Goal: Contribute content: Contribute content

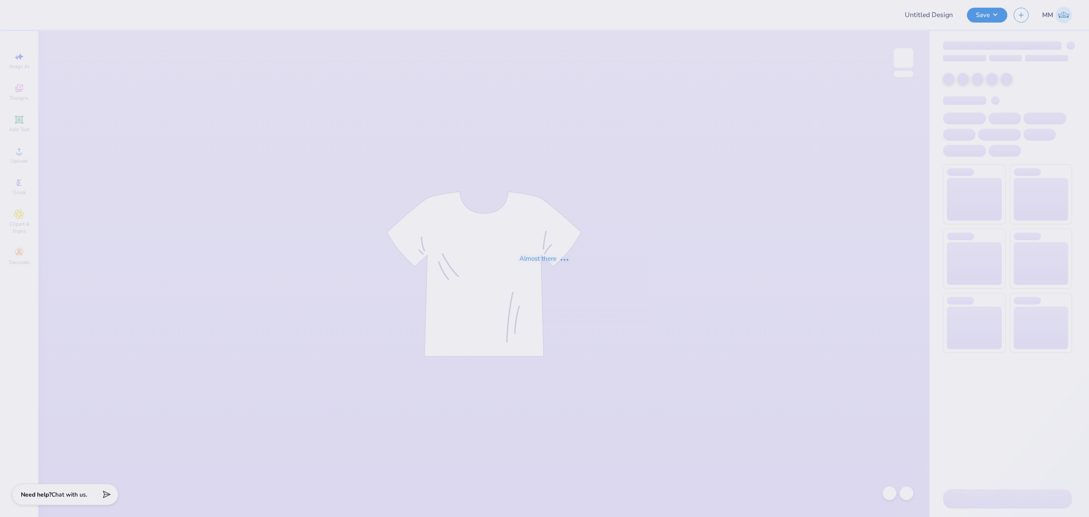
type input "[PERSON_NAME] [PERSON_NAME] : [GEOGRAPHIC_DATA][US_STATE]"
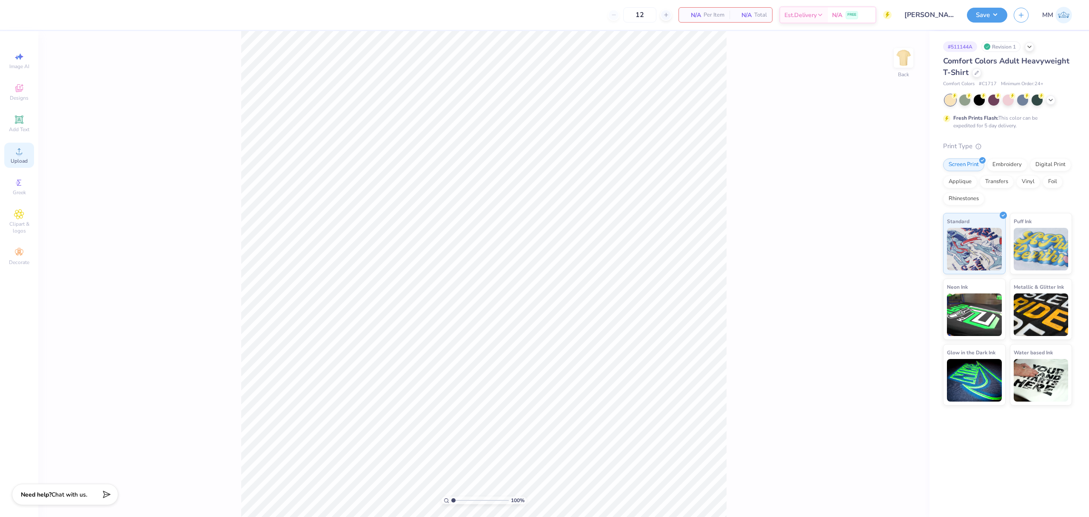
click at [4, 152] on div "Upload" at bounding box center [19, 155] width 30 height 25
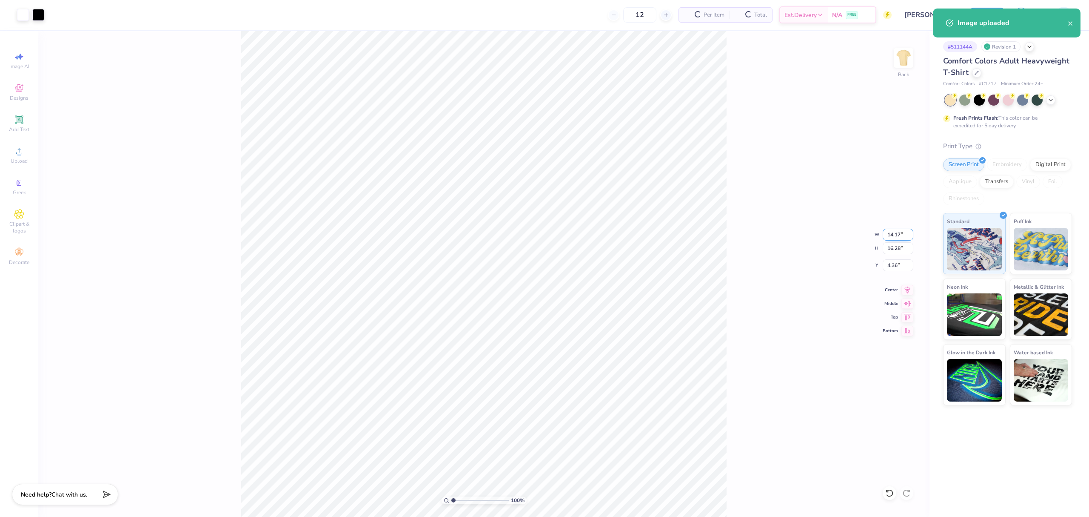
click at [895, 232] on input "14.17" at bounding box center [898, 234] width 31 height 12
click at [896, 244] on input "16.28" at bounding box center [898, 248] width 31 height 12
type input "3.5"
type input "3.05"
type input "3.50"
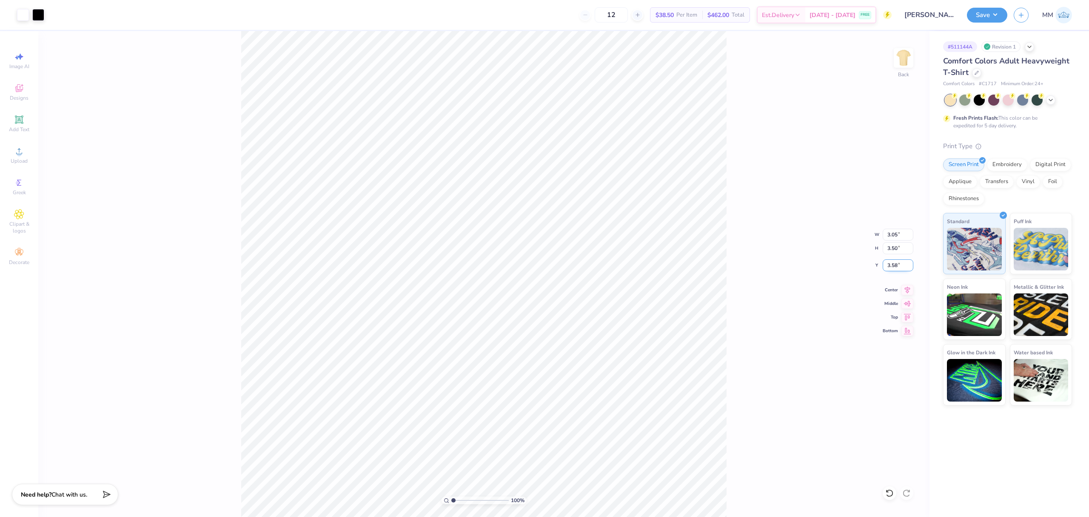
click at [890, 264] on input "3.58" at bounding box center [898, 265] width 31 height 12
type input "3.00"
drag, startPoint x: 760, startPoint y: 293, endPoint x: 731, endPoint y: 288, distance: 29.8
click at [751, 292] on div "100 % Back W 3.05 3.05 " H 3.50 3.50 " Y 3.00 3.00 " Center Middle Top Bottom" at bounding box center [483, 273] width 891 height 485
click at [905, 60] on img at bounding box center [904, 58] width 34 height 34
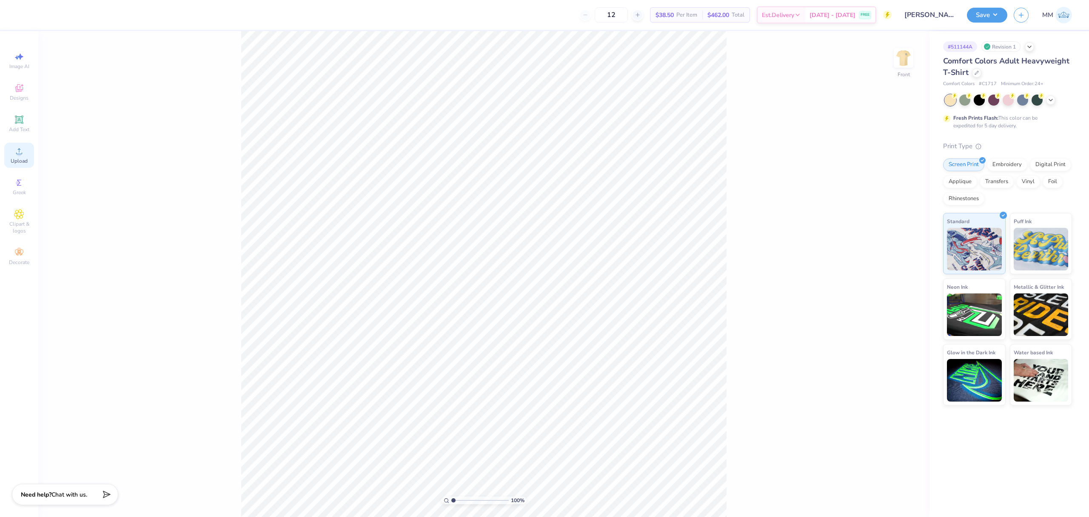
click at [31, 152] on div "Upload" at bounding box center [19, 155] width 30 height 25
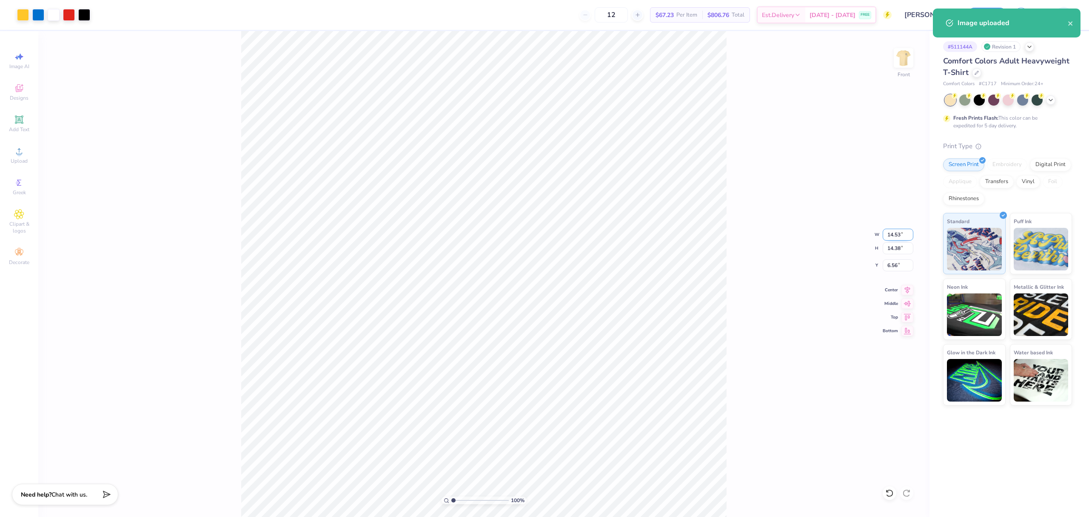
click at [899, 229] on input "14.53" at bounding box center [898, 234] width 31 height 12
type input "12.00"
type input "11.87"
click at [891, 263] on input "7.81" at bounding box center [898, 265] width 31 height 12
type input "3.00"
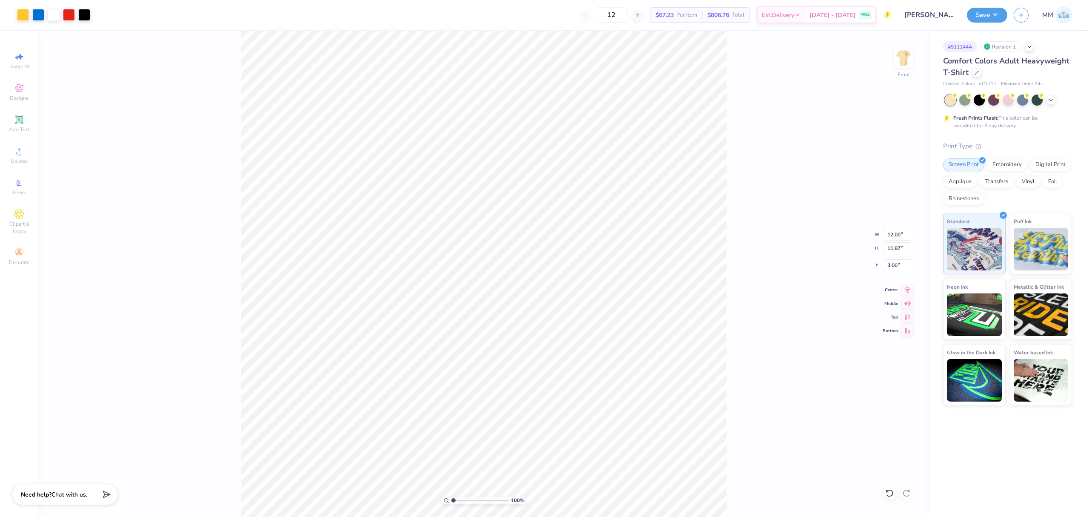
drag, startPoint x: 794, startPoint y: 277, endPoint x: 771, endPoint y: 292, distance: 27.2
click at [794, 278] on div "100 % Front W 12.00 12.00 " H 11.87 11.87 " Y 3.00 3.00 " Center Middle Top Bot…" at bounding box center [483, 273] width 891 height 485
click at [742, 332] on div "100 % Front" at bounding box center [483, 273] width 891 height 485
click at [997, 13] on button "Save" at bounding box center [987, 13] width 40 height 15
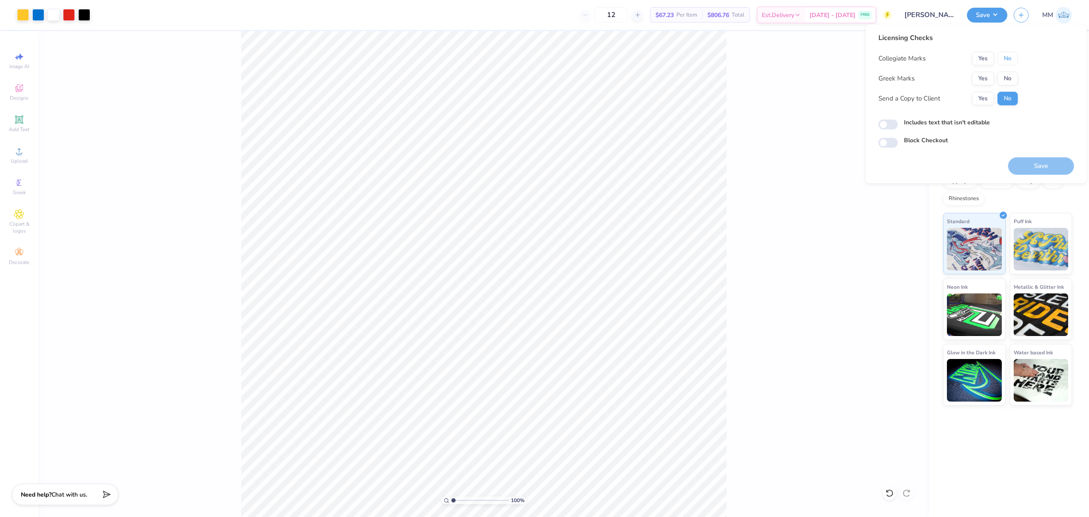
drag, startPoint x: 1003, startPoint y: 63, endPoint x: 998, endPoint y: 68, distance: 6.6
click at [1003, 63] on button "No" at bounding box center [1008, 58] width 20 height 14
click at [988, 79] on button "Yes" at bounding box center [983, 78] width 22 height 14
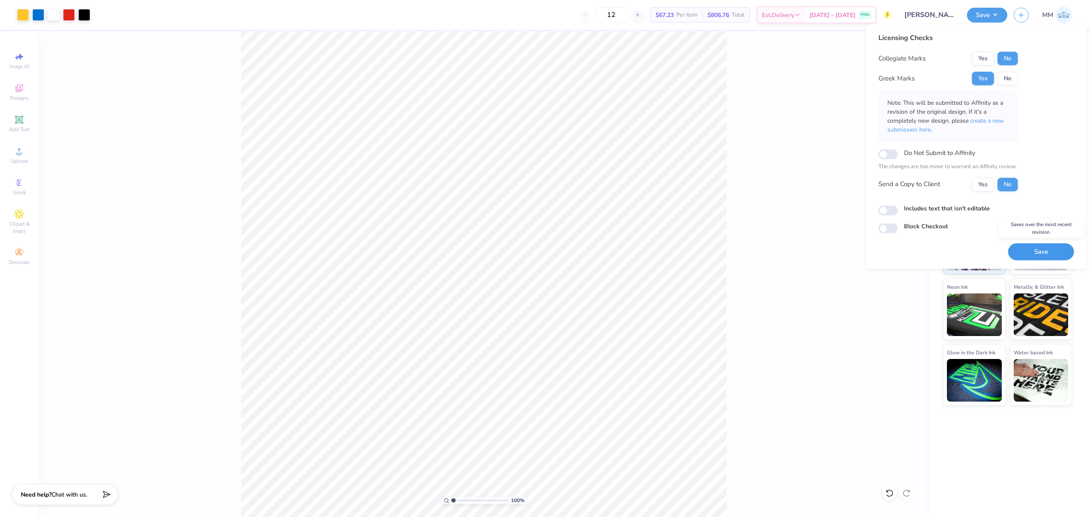
click at [1030, 254] on button "Save" at bounding box center [1041, 251] width 66 height 17
